Goal: Check status: Check status

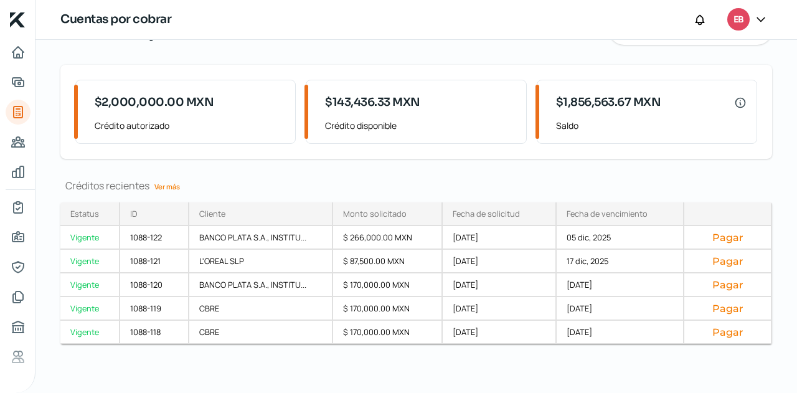
scroll to position [69, 0]
click at [179, 186] on link "Ver más" at bounding box center [167, 185] width 36 height 19
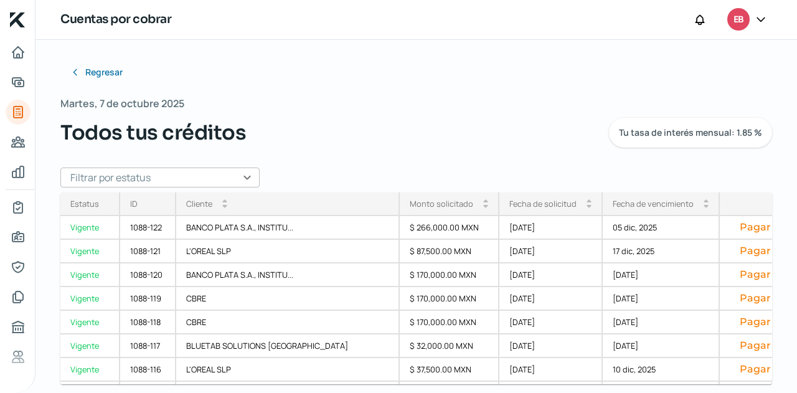
click at [186, 179] on input "text" at bounding box center [159, 178] width 199 height 20
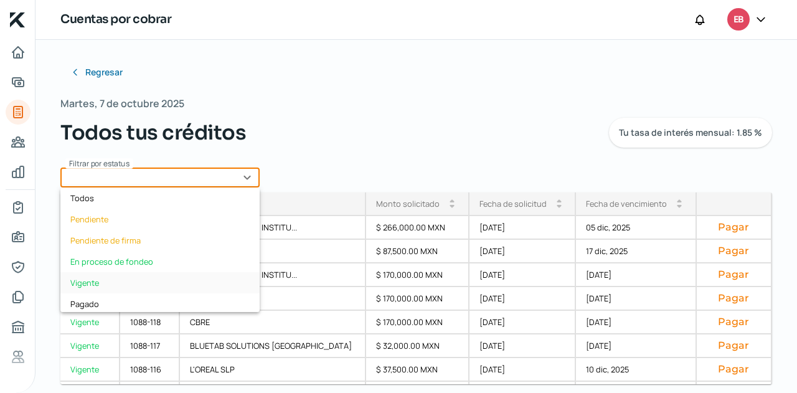
click at [133, 277] on div "Vigente" at bounding box center [159, 282] width 199 height 21
type input "Vigente"
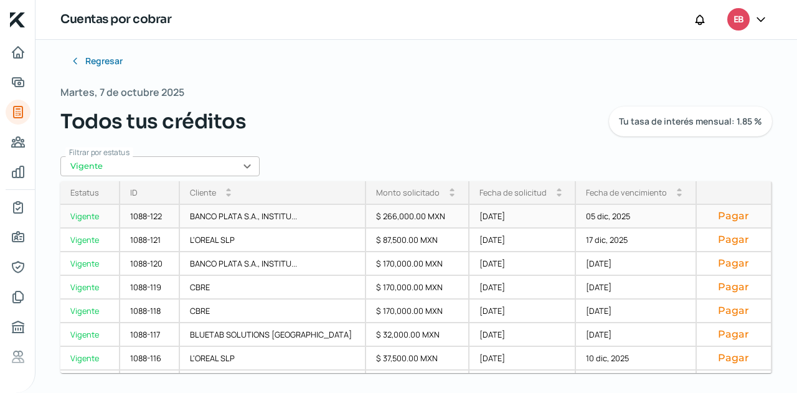
click at [310, 214] on div "BANCO PLATA S.A., INSTITU..." at bounding box center [273, 217] width 187 height 24
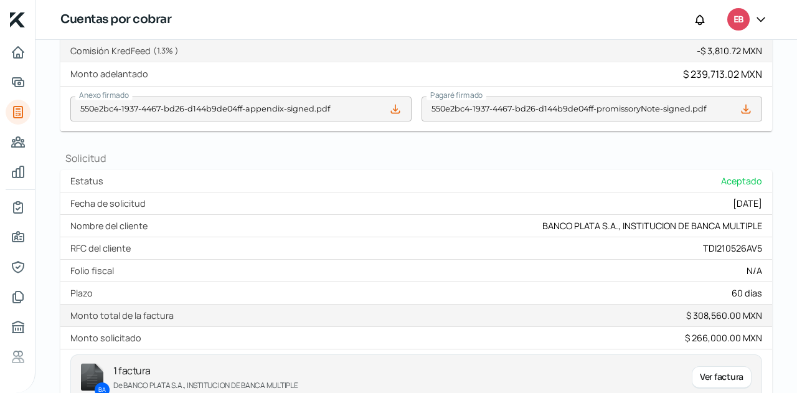
scroll to position [551, 0]
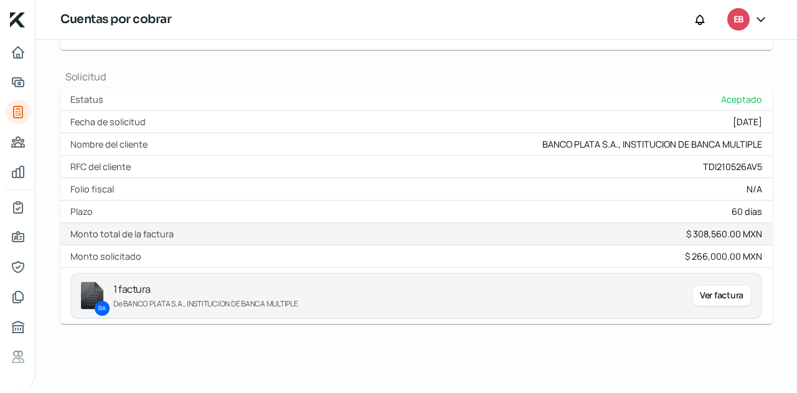
click at [718, 290] on div "Ver factura" at bounding box center [722, 296] width 60 height 22
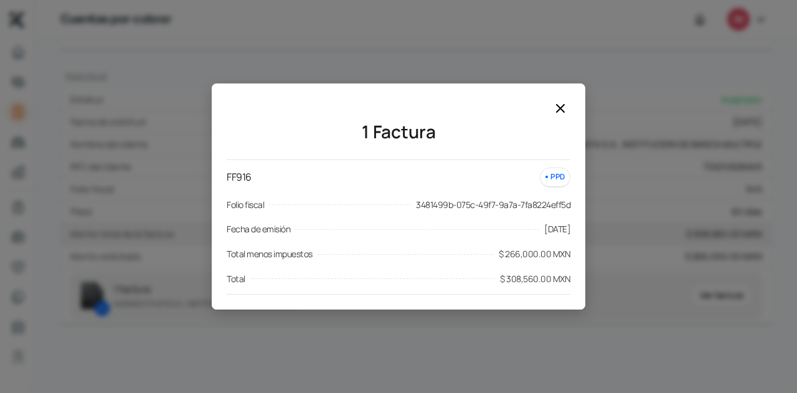
click at [571, 116] on div "1 Factura FF916 PPD Folio fiscal 3481499b-075c-49f7-9a7a-7fa8224eff5d Fecha de …" at bounding box center [399, 203] width 374 height 211
click at [565, 115] on icon at bounding box center [560, 108] width 15 height 15
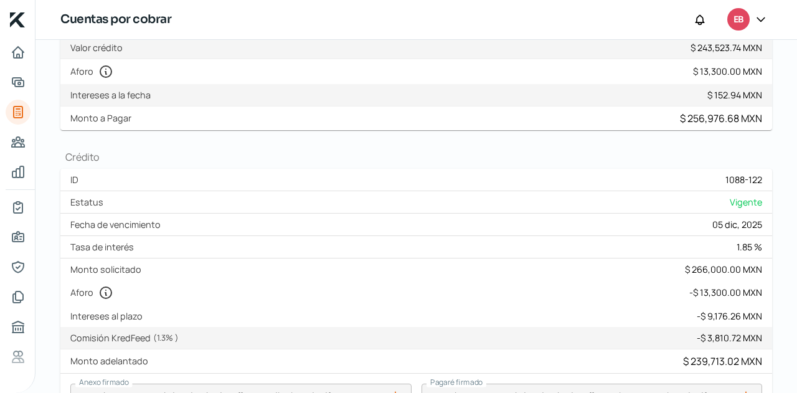
scroll to position [301, 0]
